Goal: Check status

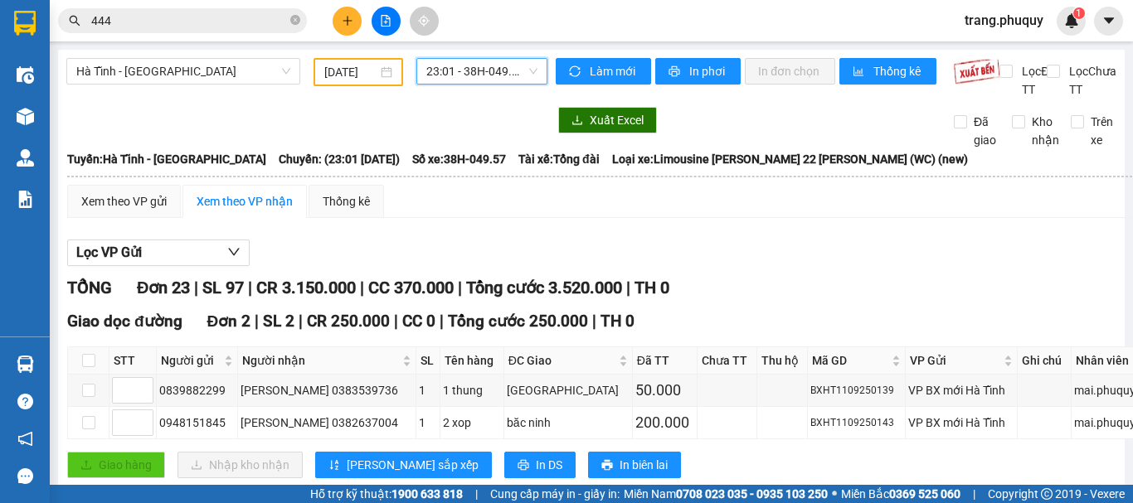
click at [357, 75] on input "[DATE]" at bounding box center [350, 72] width 53 height 18
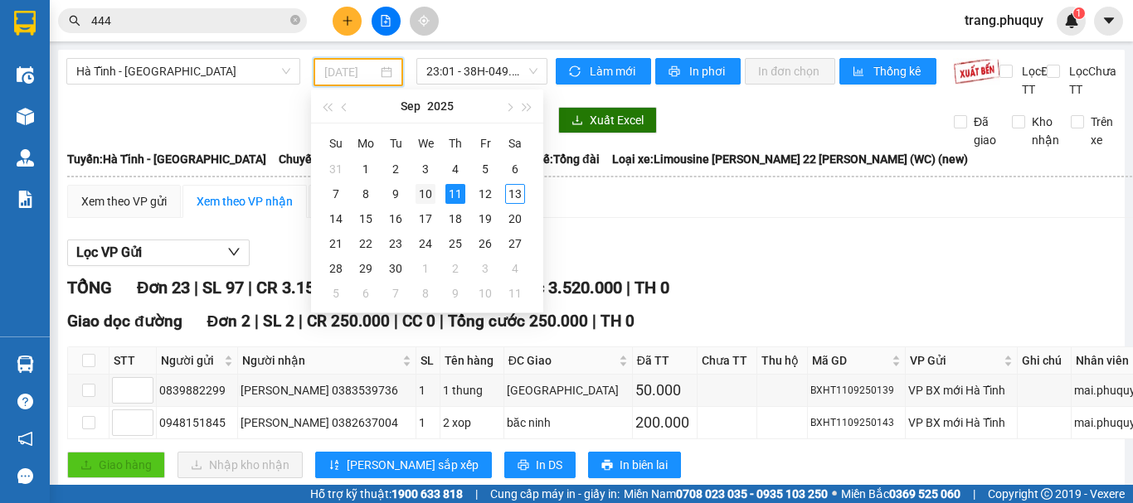
click at [424, 196] on div "10" at bounding box center [425, 194] width 20 height 20
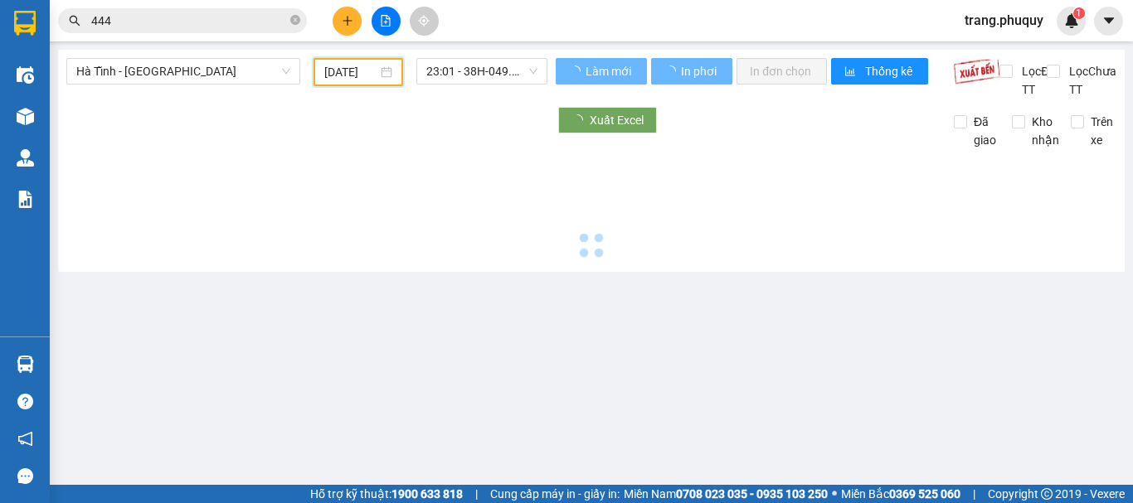
type input "[DATE]"
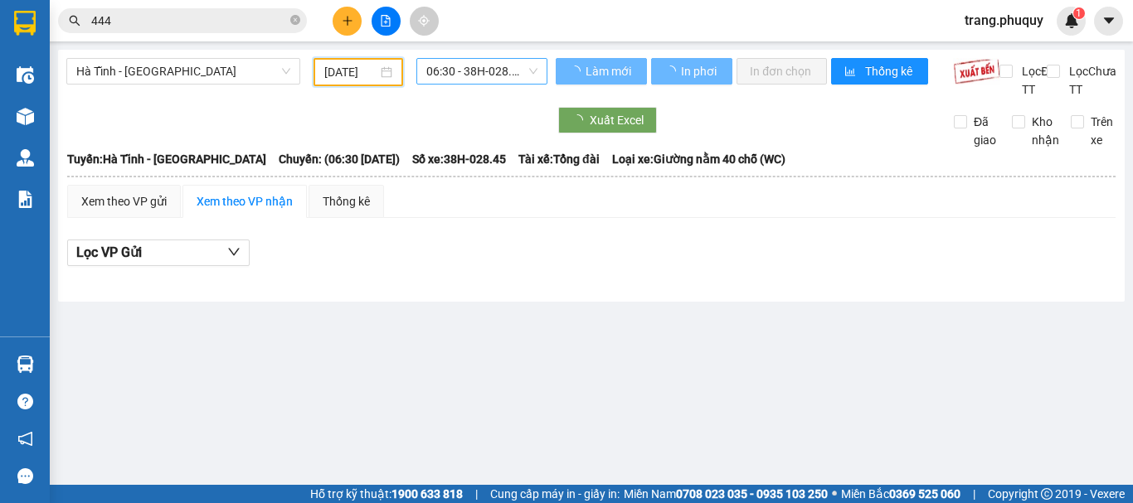
click at [487, 70] on span "06:30 - 38H-028.45" at bounding box center [481, 71] width 111 height 25
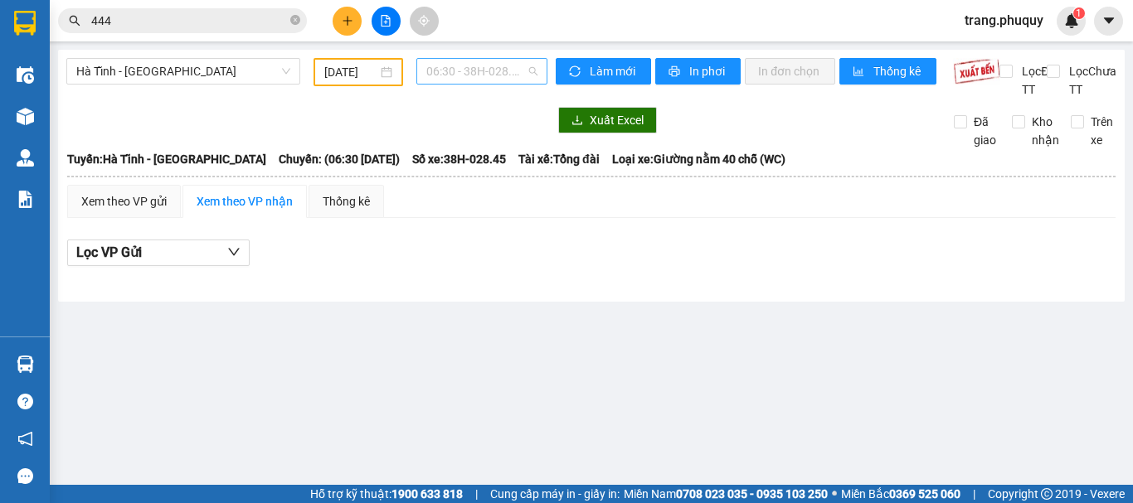
scroll to position [27, 0]
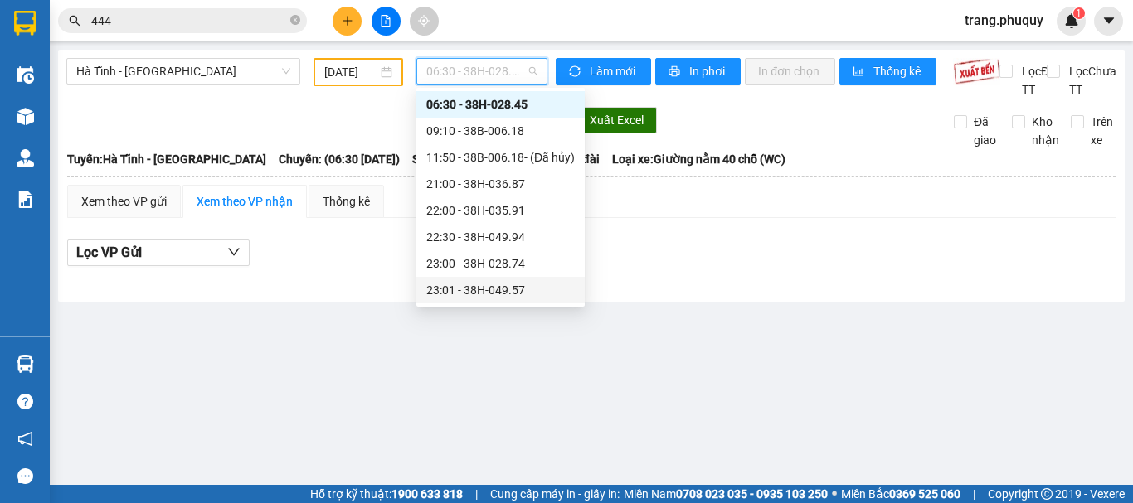
click at [518, 289] on div "23:01 - 38H-049.57" at bounding box center [500, 290] width 148 height 18
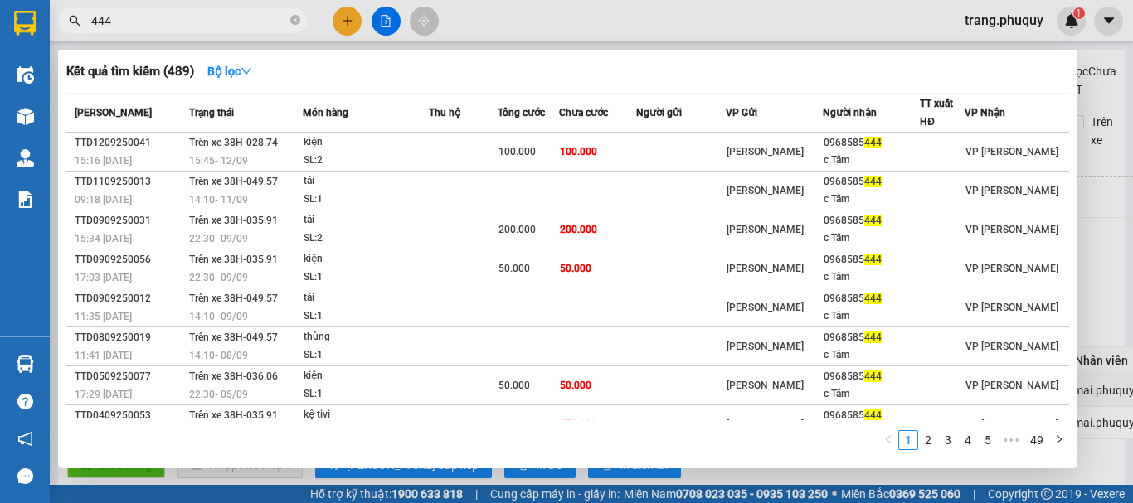
drag, startPoint x: 119, startPoint y: 22, endPoint x: 62, endPoint y: 25, distance: 57.3
click at [62, 25] on span "444" at bounding box center [182, 20] width 249 height 25
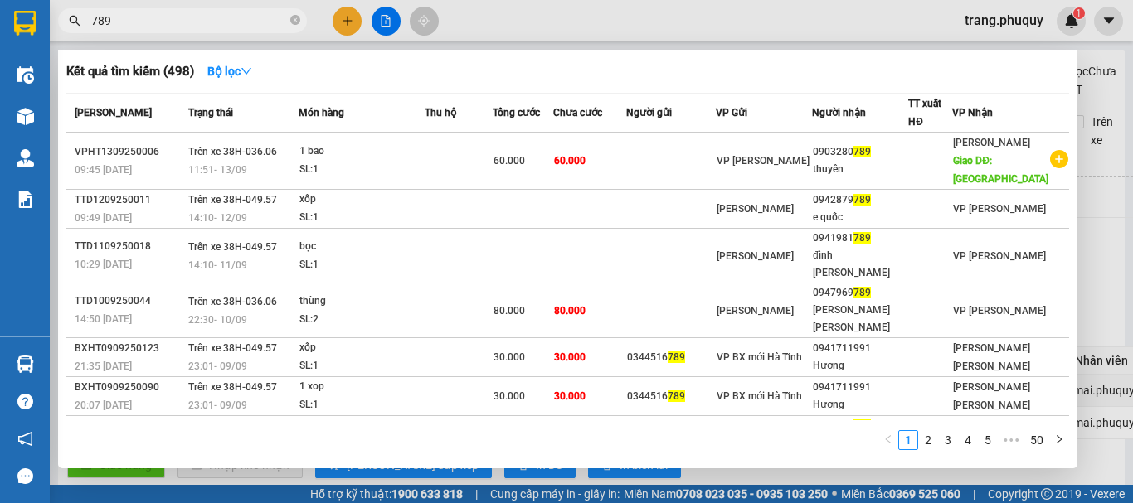
drag, startPoint x: 150, startPoint y: 19, endPoint x: 76, endPoint y: 29, distance: 74.5
click at [76, 29] on span "789" at bounding box center [182, 20] width 249 height 25
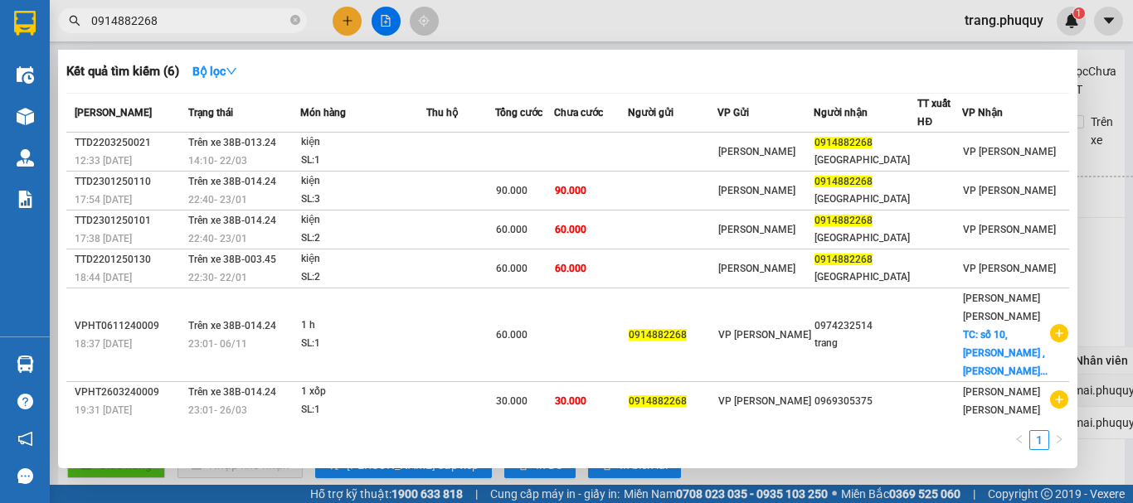
type input "0914882268"
